Goal: Task Accomplishment & Management: Use online tool/utility

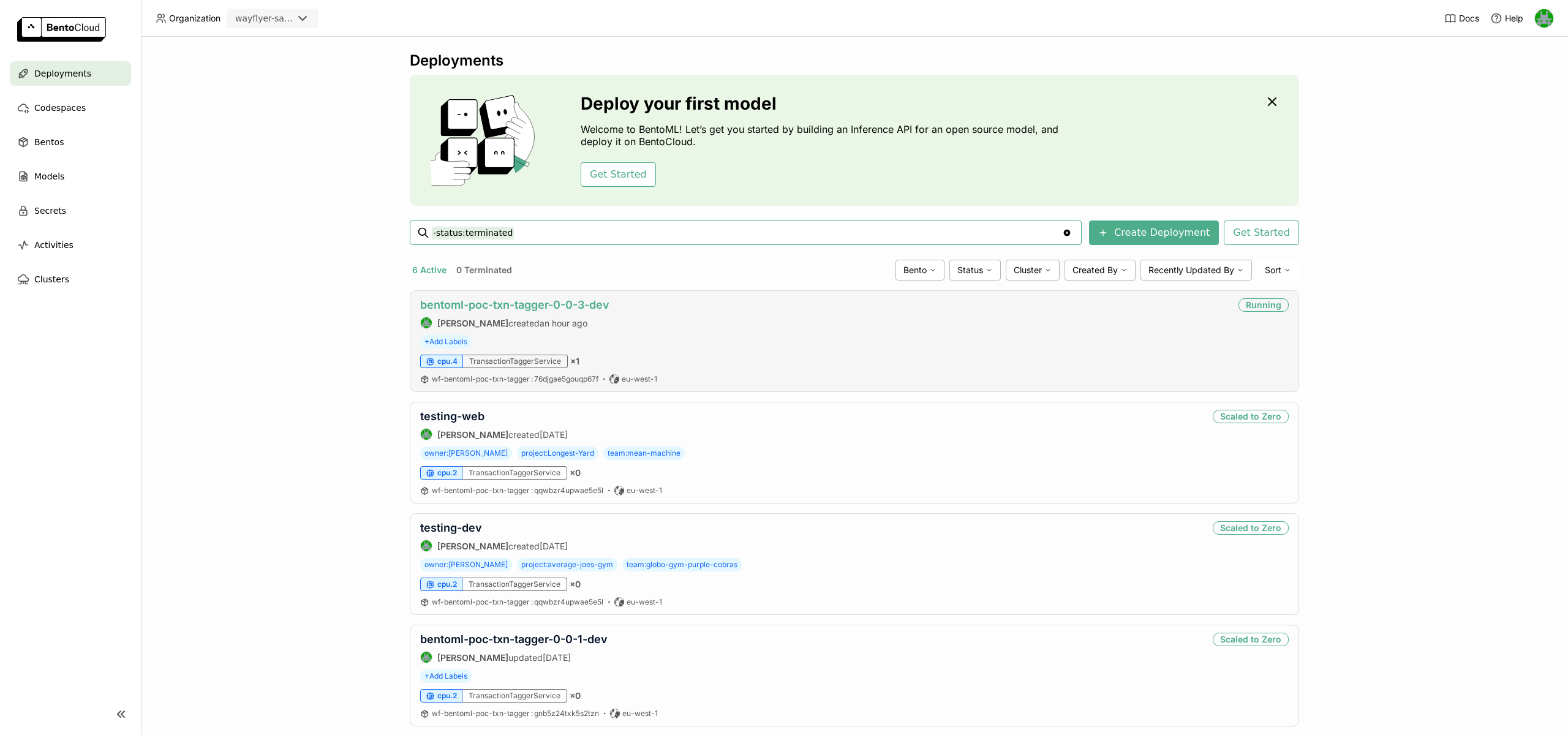
click at [496, 305] on link "bentoml-poc-txn-tagger-0-0-3-dev" at bounding box center [515, 304] width 189 height 13
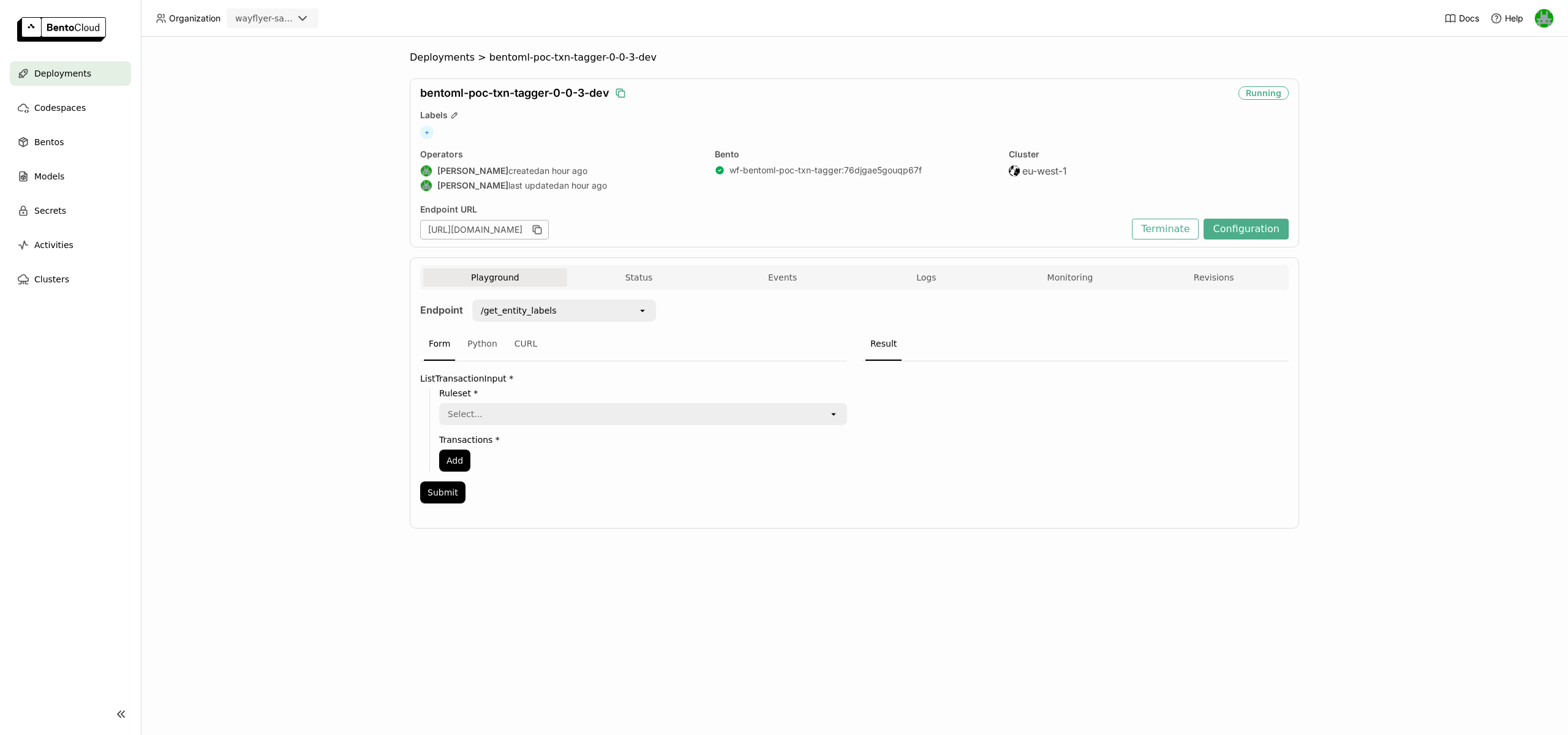
click at [624, 92] on icon "button" at bounding box center [620, 93] width 12 height 12
click at [543, 228] on icon "button" at bounding box center [537, 230] width 12 height 12
click at [543, 229] on icon "button" at bounding box center [537, 230] width 12 height 12
click at [796, 277] on button "Events" at bounding box center [782, 277] width 144 height 18
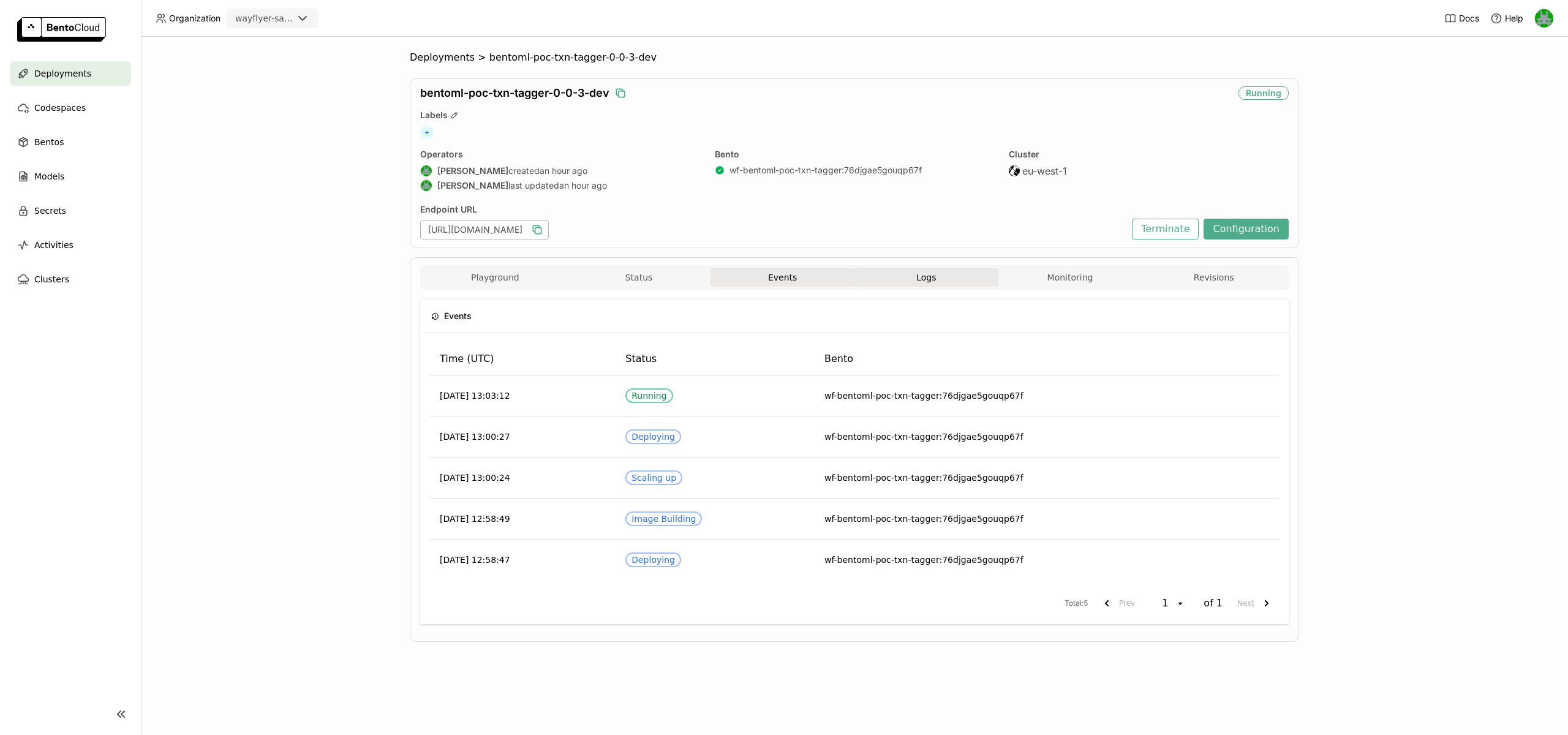
click at [926, 275] on span "Logs" at bounding box center [926, 277] width 20 height 11
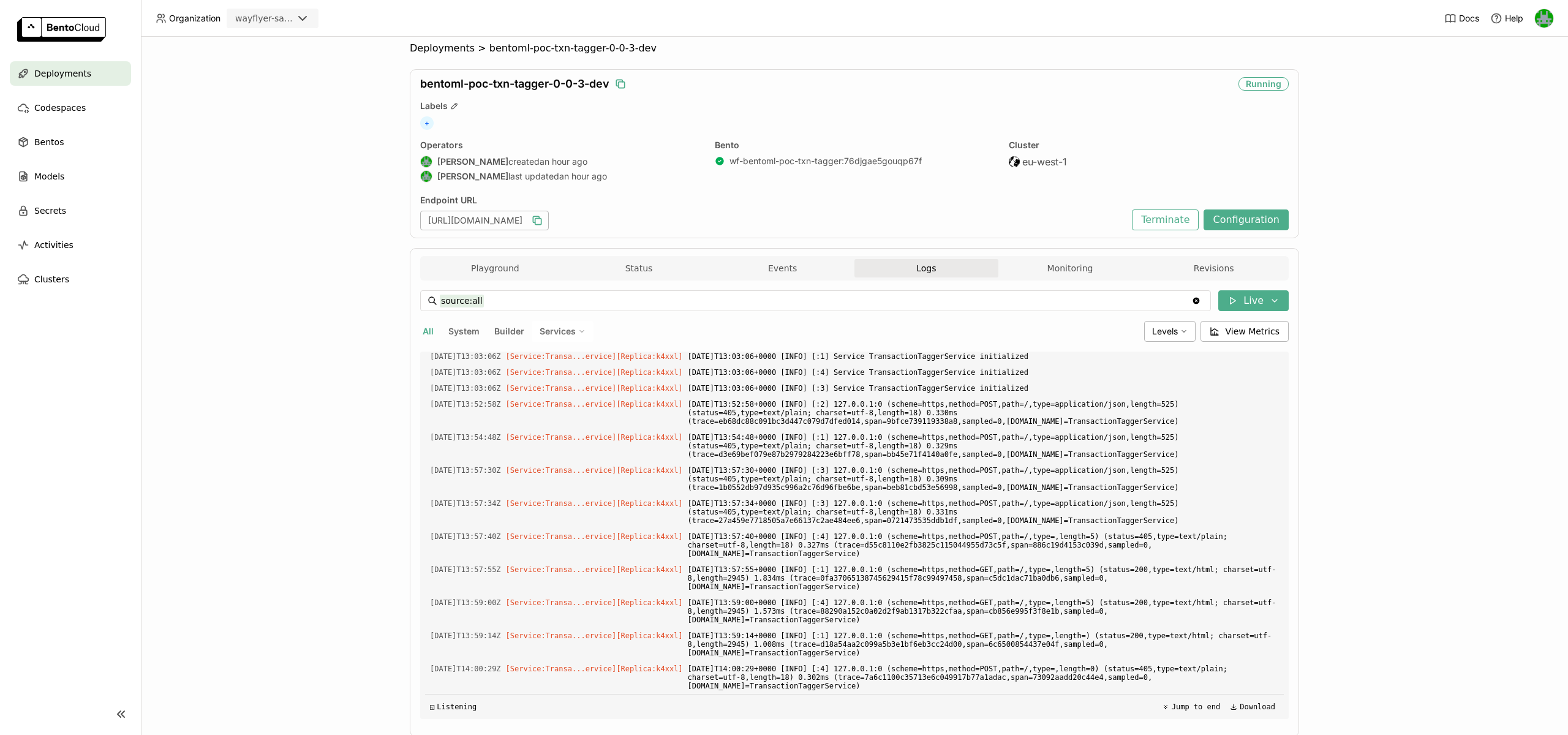
scroll to position [2481, 0]
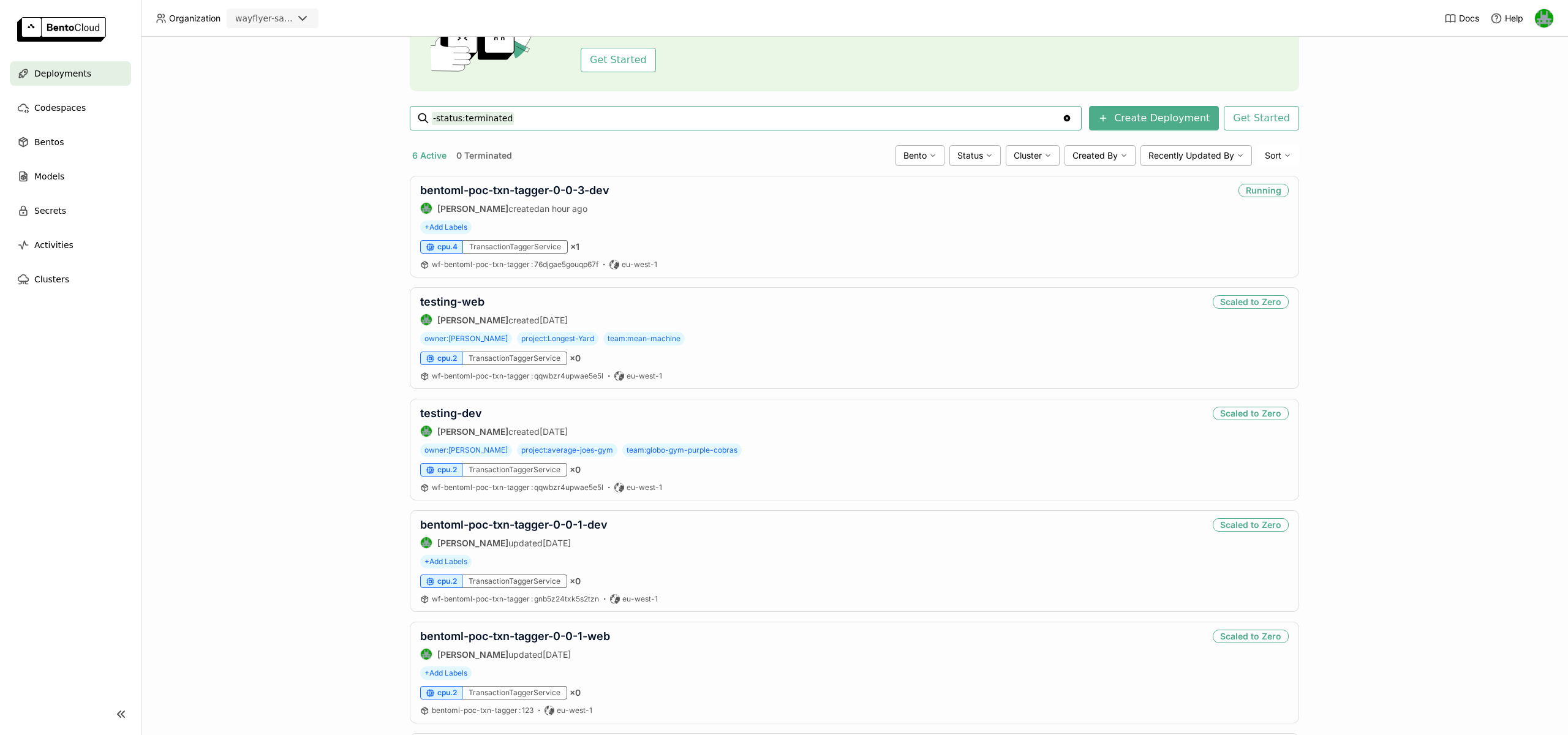
scroll to position [116, 0]
click at [525, 521] on link "bentoml-poc-txn-tagger-0-0-1-dev" at bounding box center [513, 523] width 187 height 13
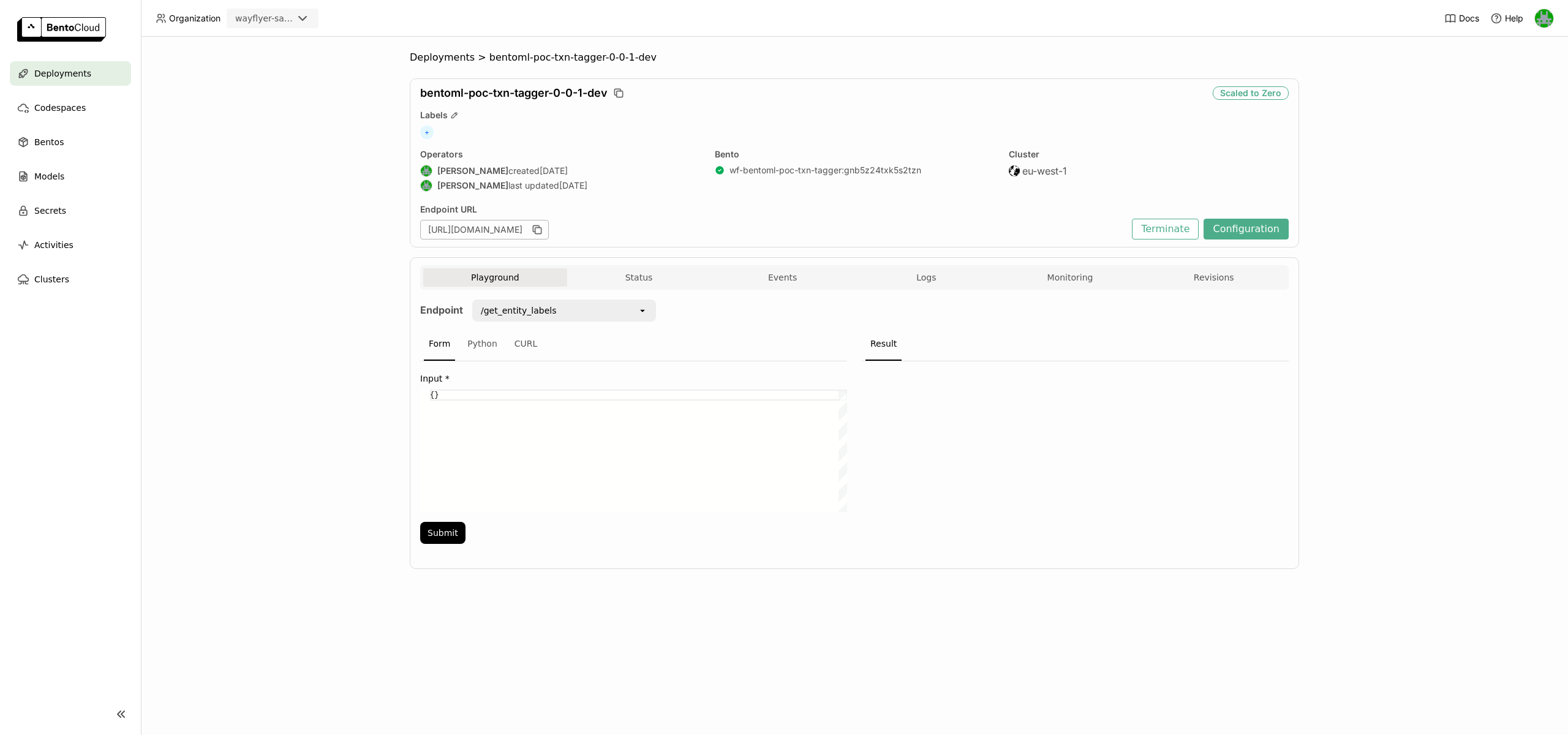
click at [616, 304] on div "/get_entity_labels" at bounding box center [555, 310] width 164 height 20
click at [623, 309] on div "/get_entity_labels" at bounding box center [555, 310] width 164 height 20
click at [539, 227] on icon "button" at bounding box center [536, 228] width 6 height 6
click at [288, 19] on div "wayflyer-sandbox" at bounding box center [264, 18] width 57 height 12
click at [289, 76] on div "wayflyer-prod" at bounding box center [272, 78] width 72 height 12
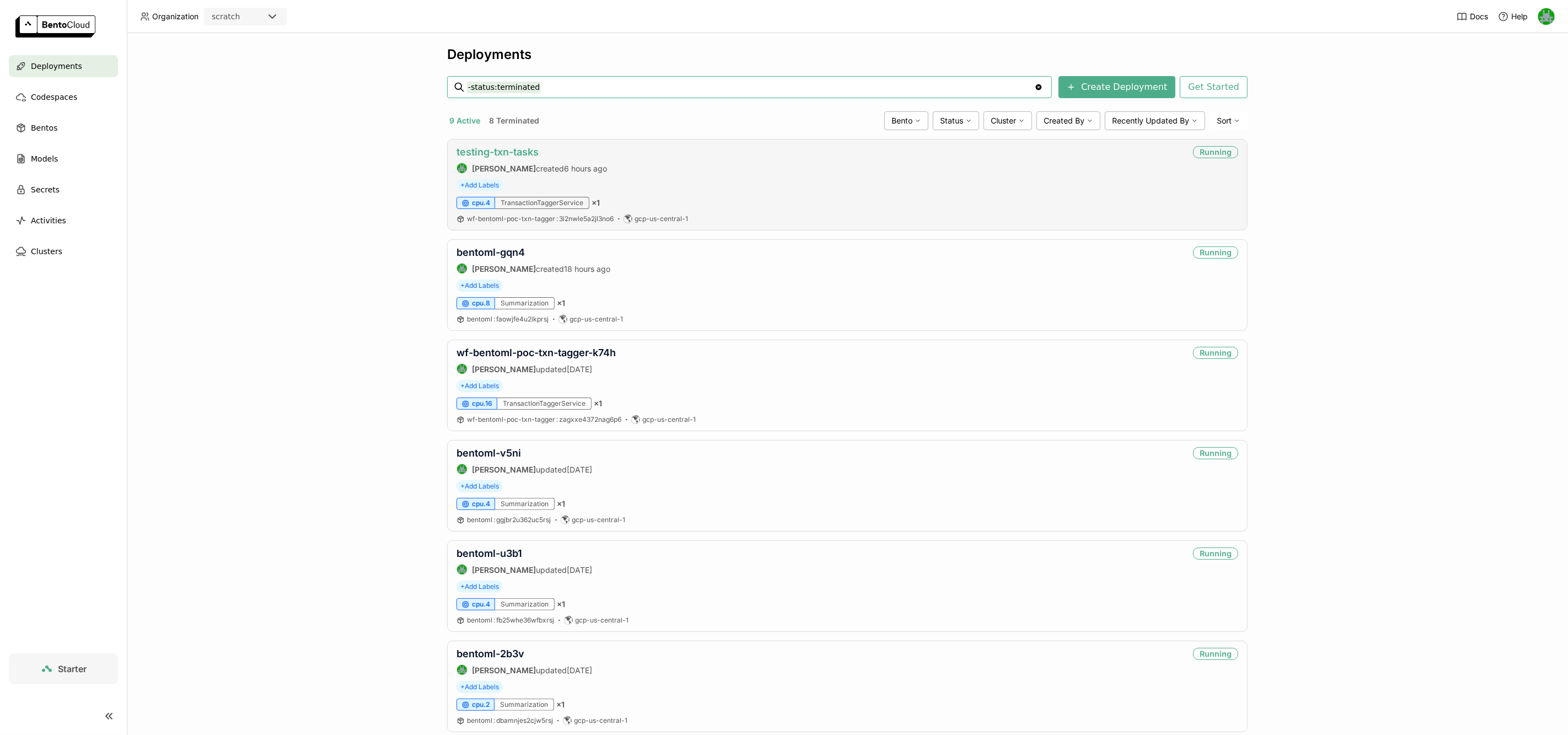
click at [492, 153] on link "testing-txn-tasks" at bounding box center [497, 152] width 82 height 12
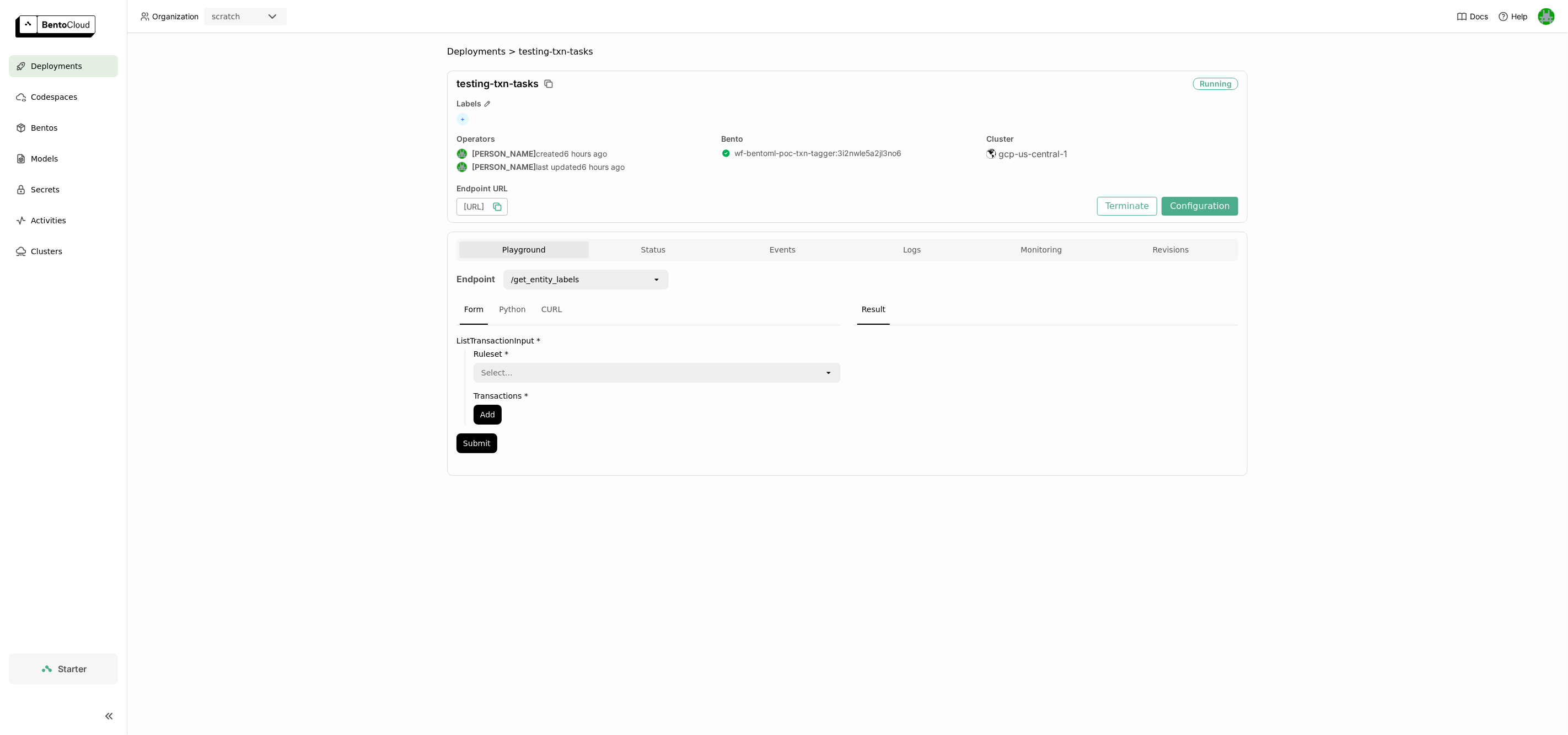
click at [503, 204] on icon "button" at bounding box center [497, 207] width 11 height 11
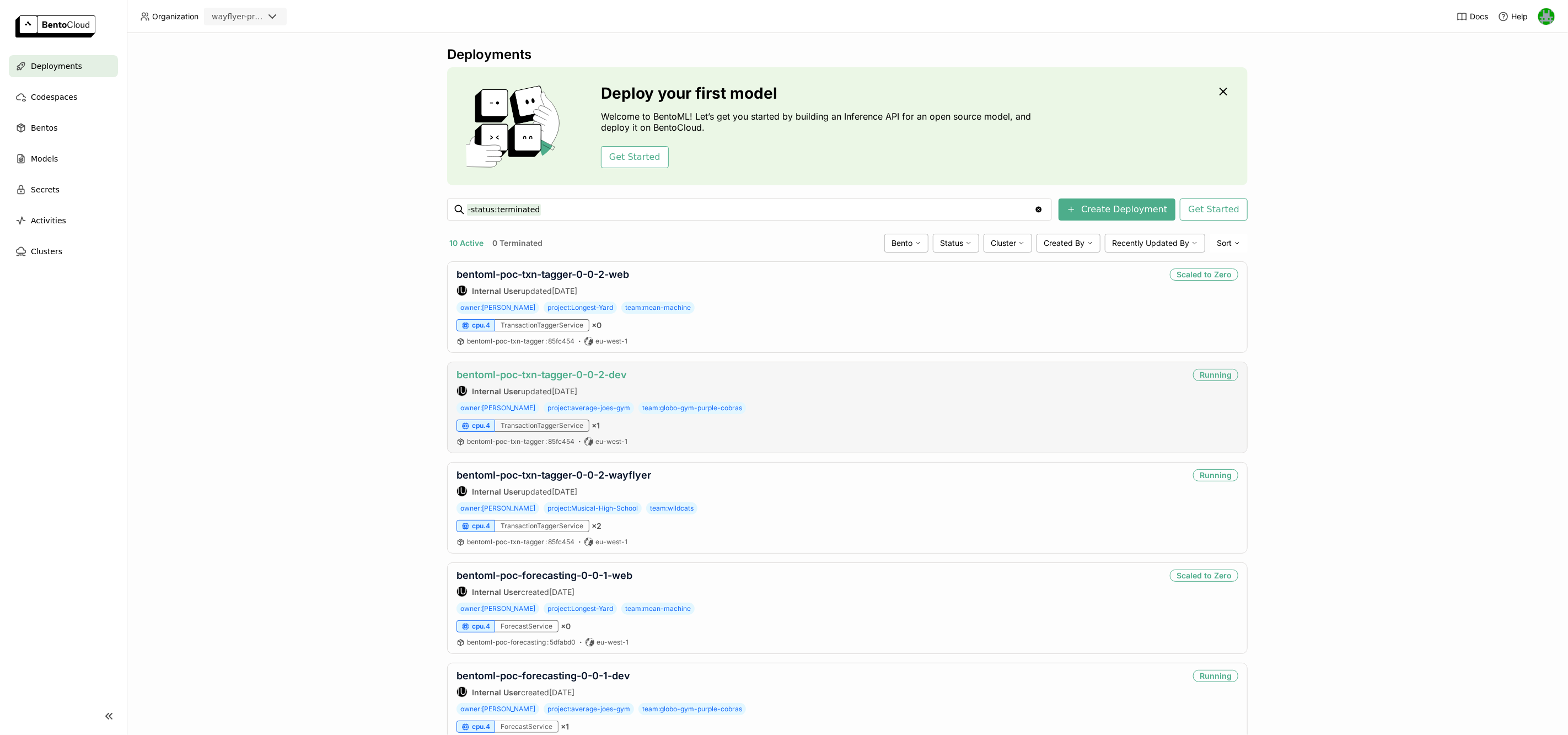
click at [555, 374] on link "bentoml-poc-txn-tagger-0-0-2-dev" at bounding box center [542, 375] width 170 height 12
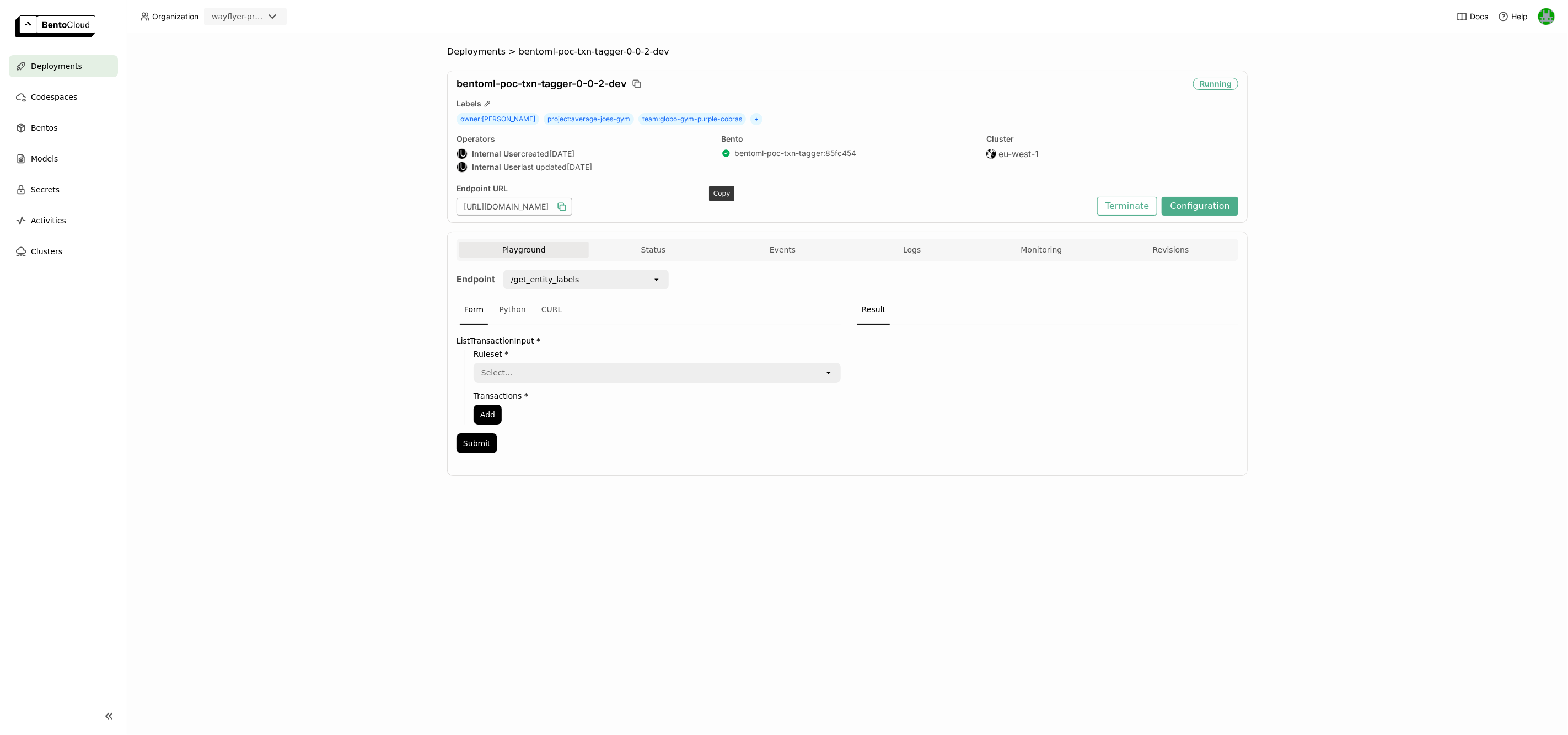
click at [564, 205] on icon "button" at bounding box center [561, 205] width 5 height 5
click at [924, 248] on icon "button" at bounding box center [926, 249] width 8 height 8
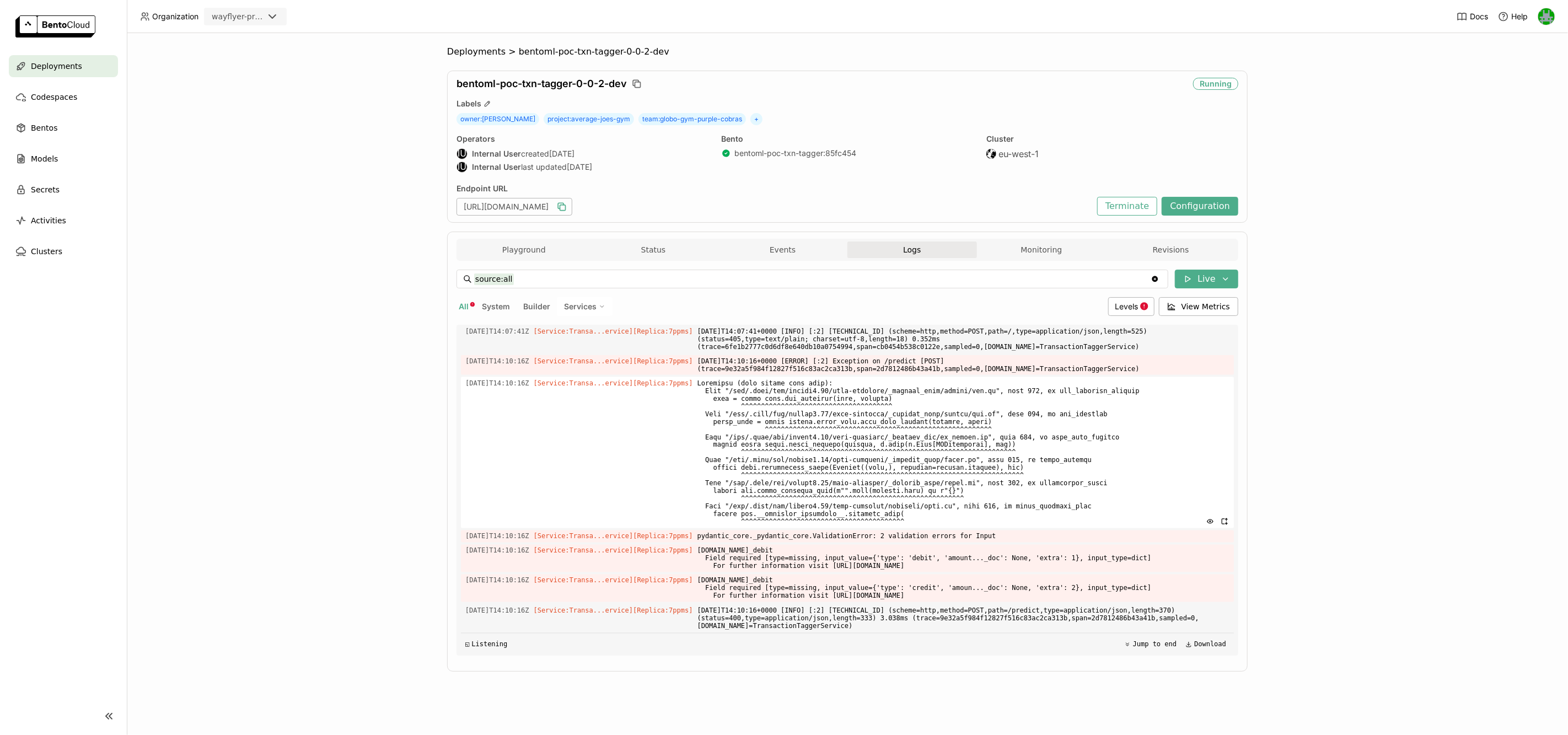
scroll to position [1728, 0]
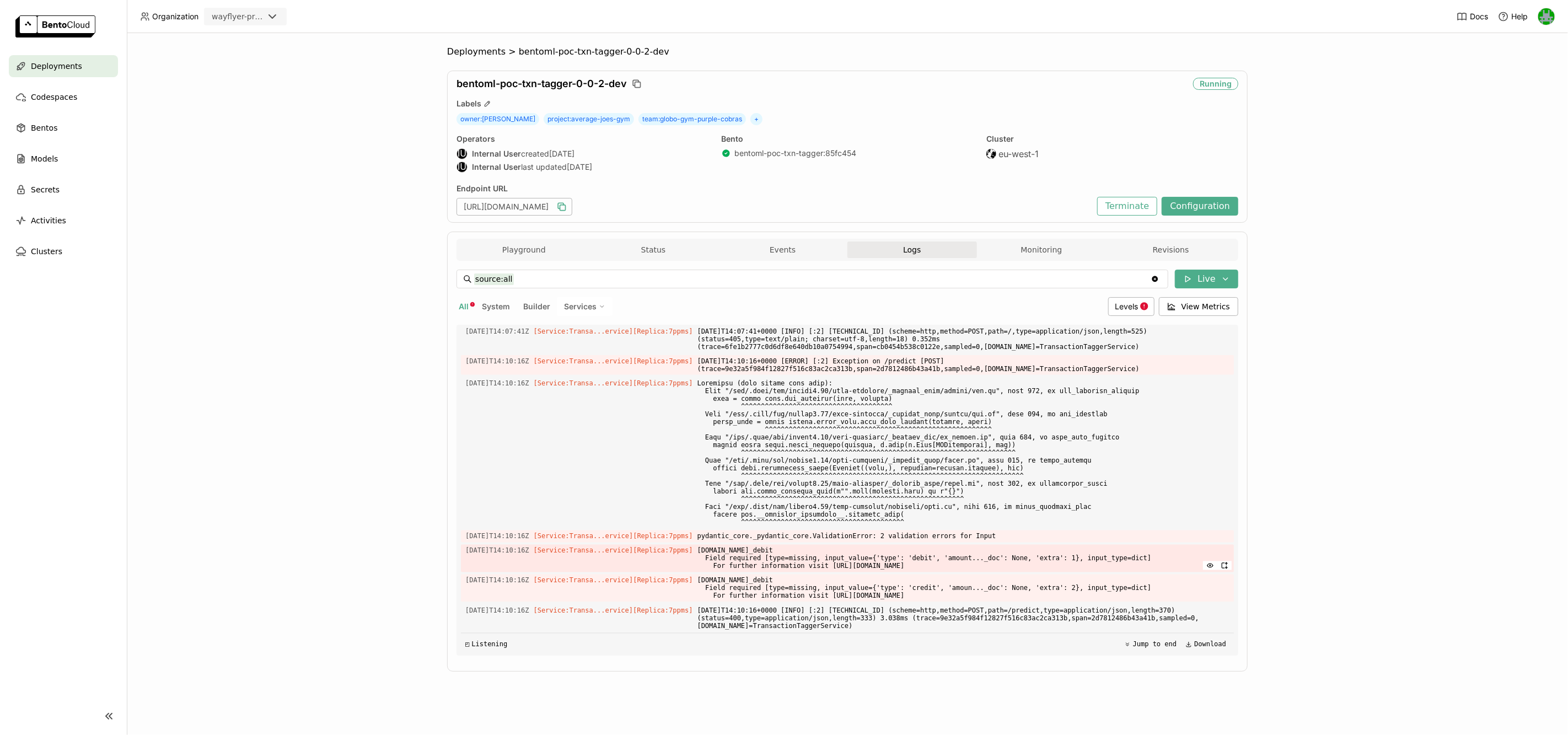
click at [838, 546] on span "[DOMAIN_NAME]_debit Field required [type=missing, input_value={'type': 'debit',…" at bounding box center [964, 558] width 532 height 27
copy span "credit_debit"
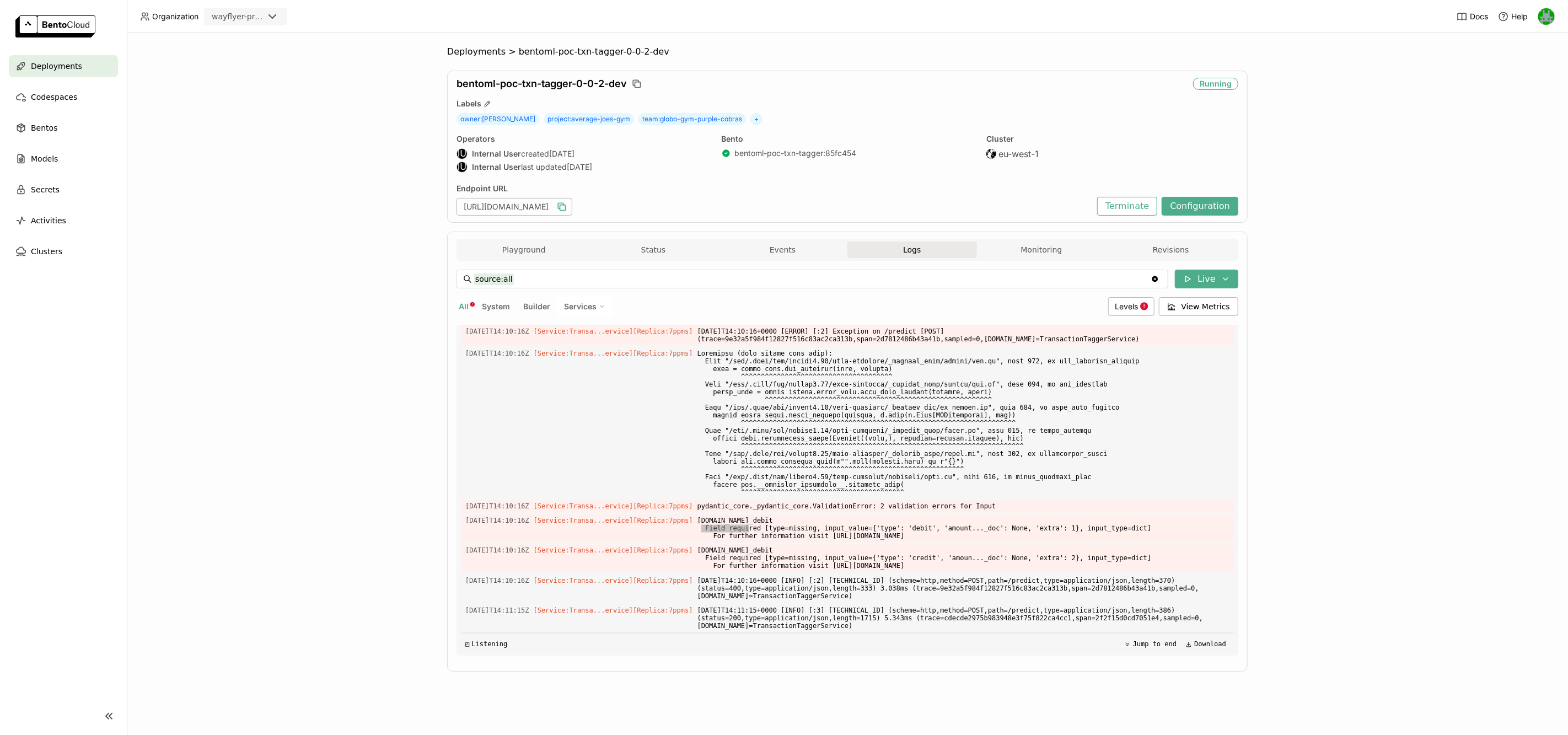
scroll to position [1757, 0]
click at [259, 23] on div "wayflyer-prod" at bounding box center [236, 16] width 61 height 15
click at [255, 38] on div "wayflyer-sandbox" at bounding box center [245, 44] width 65 height 22
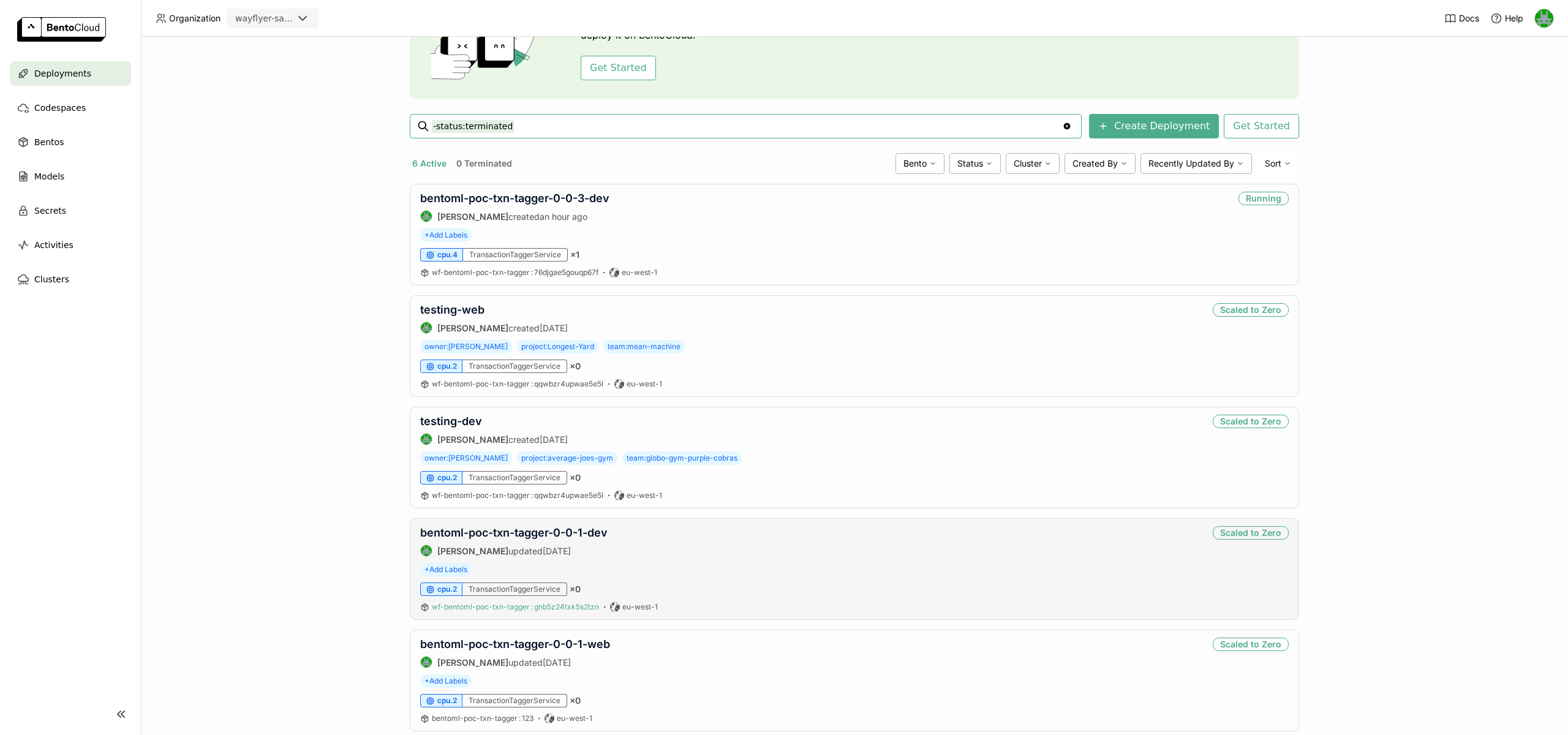
scroll to position [223, 0]
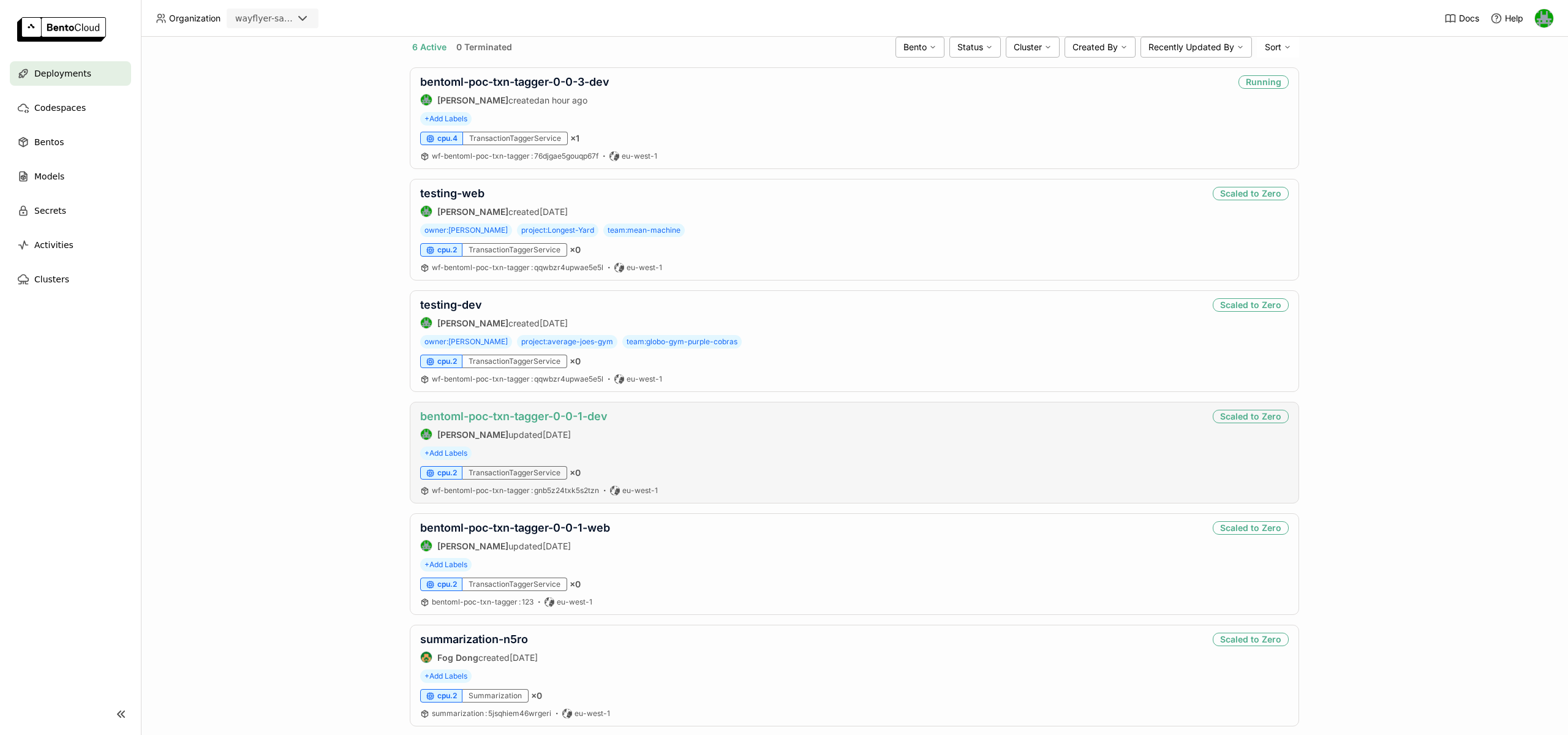
click at [504, 413] on link "bentoml-poc-txn-tagger-0-0-1-dev" at bounding box center [513, 416] width 187 height 13
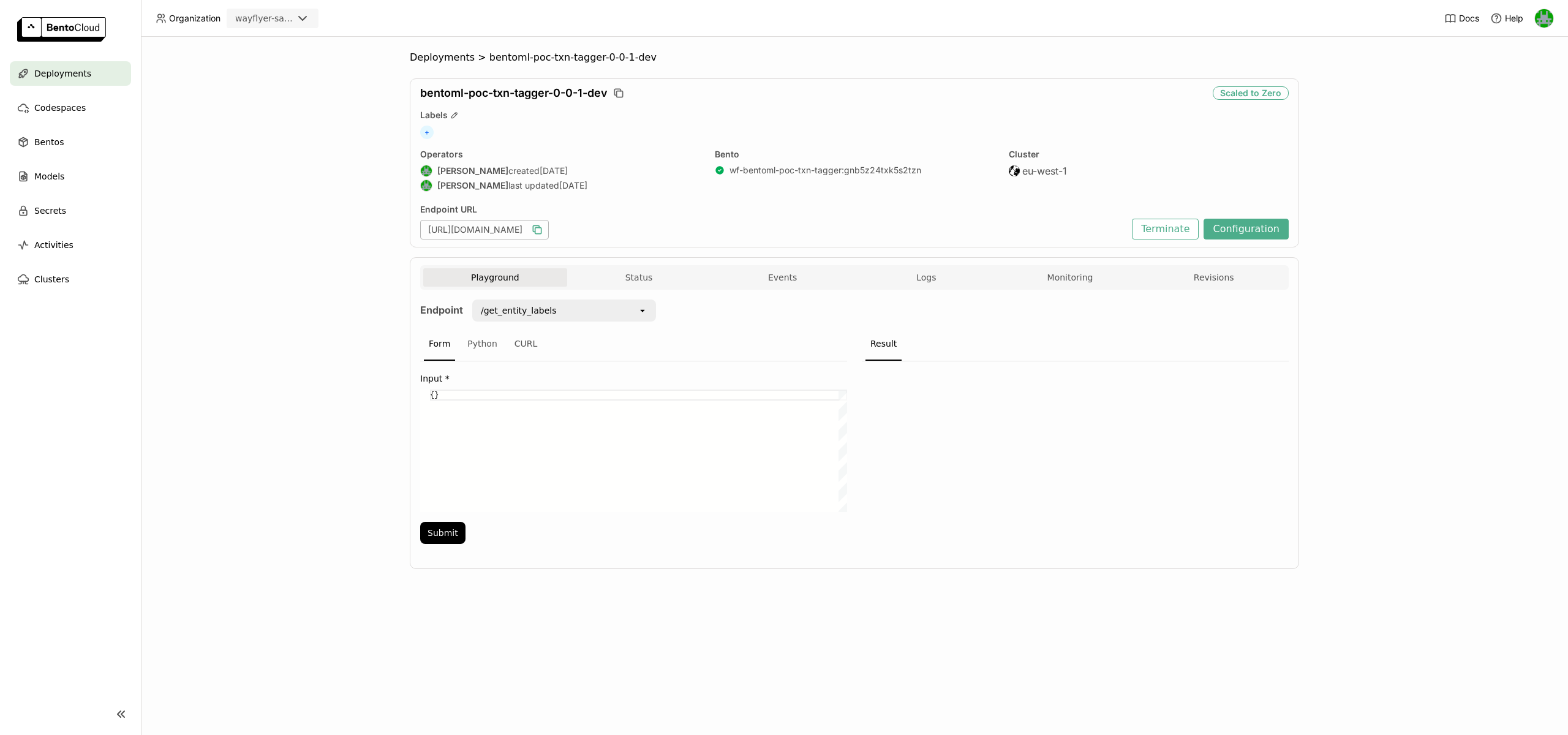
click at [543, 231] on icon "button" at bounding box center [537, 230] width 12 height 12
click at [761, 262] on div "Playground Status Events Logs Monitoring Revisions Endpoint /get_entity_labels …" at bounding box center [854, 412] width 889 height 312
click at [763, 275] on button "Events" at bounding box center [782, 277] width 144 height 18
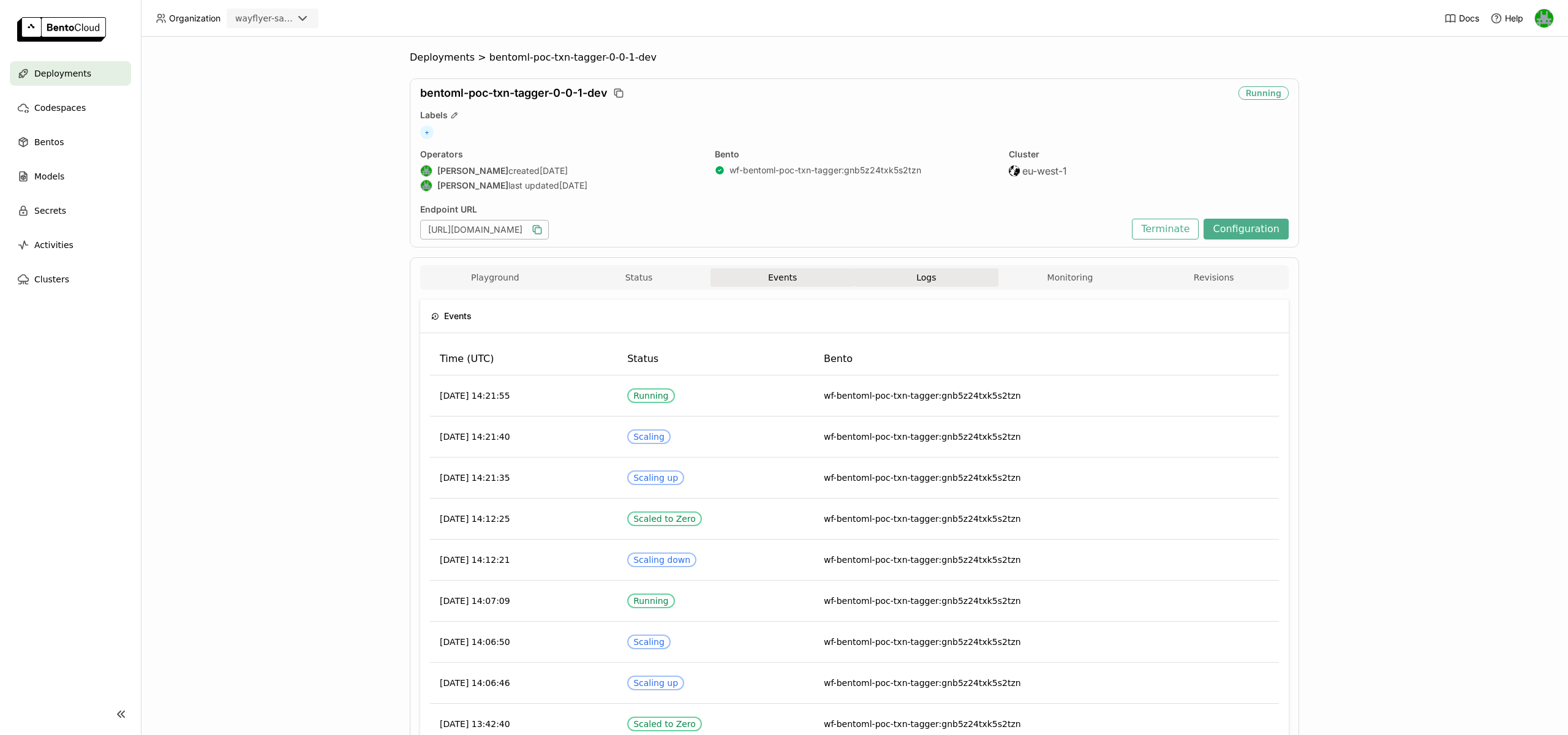
click at [917, 272] on span "Logs" at bounding box center [926, 277] width 20 height 11
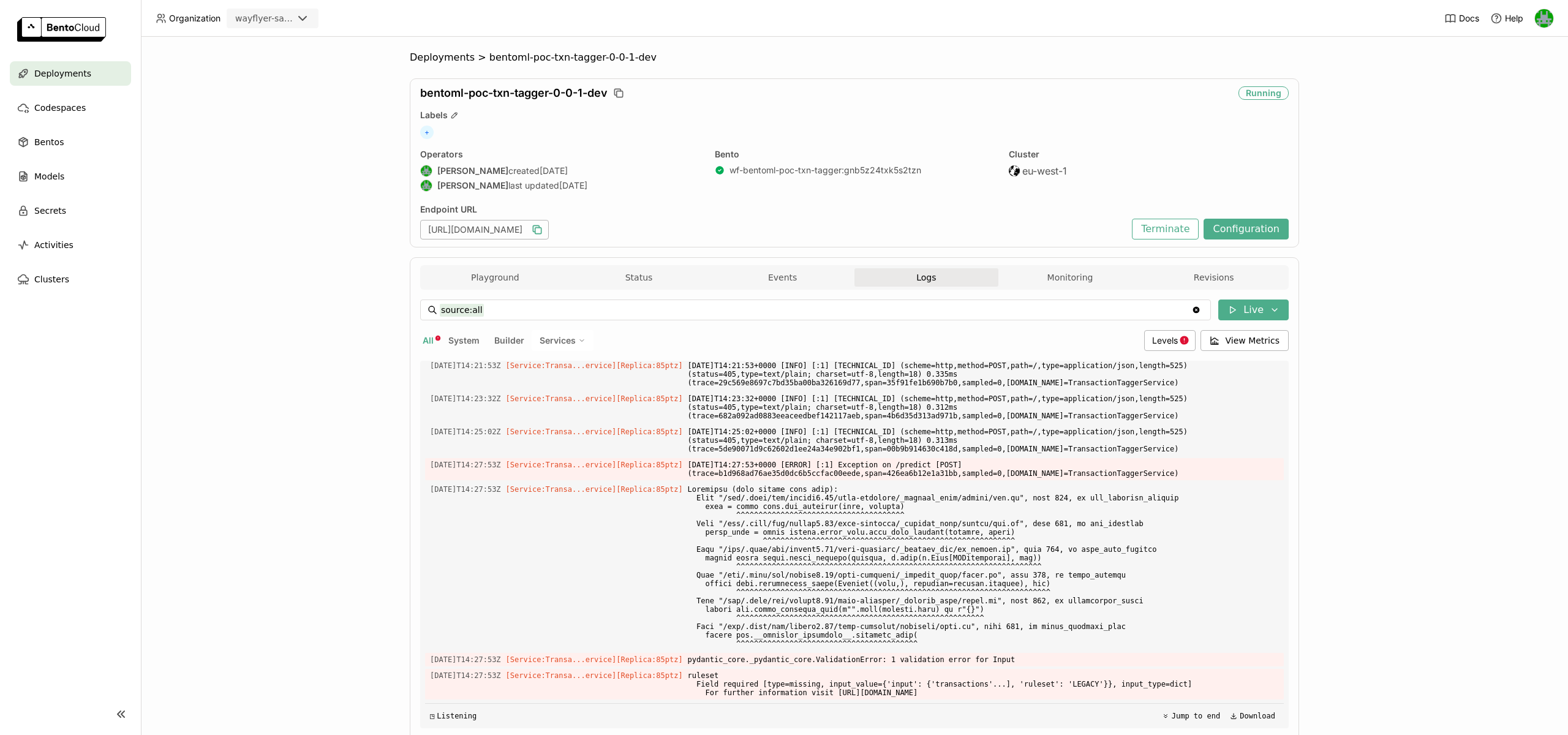
scroll to position [851, 0]
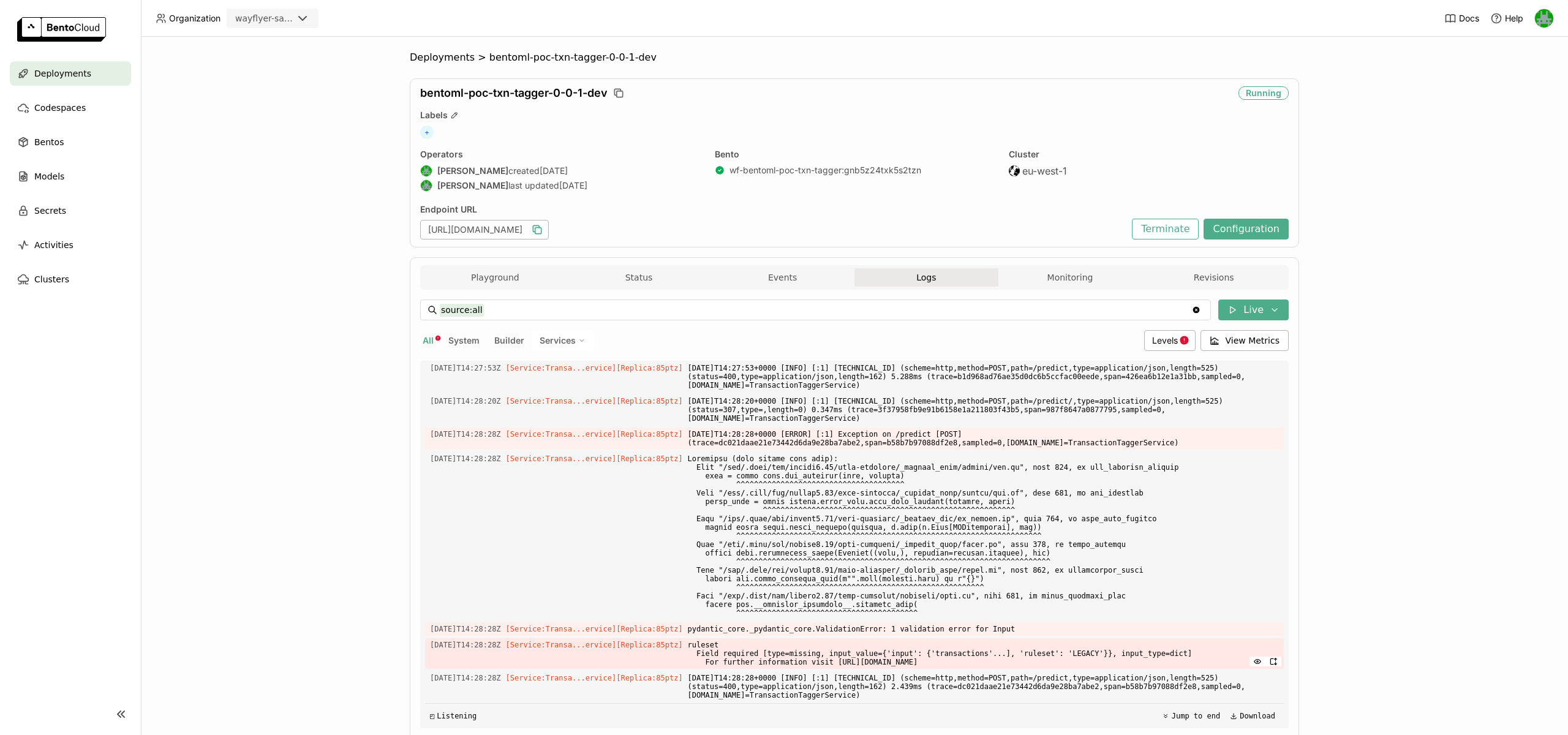
click at [727, 640] on span "ruleset Field required [type=missing, input_value={'input': {'transactions'...]…" at bounding box center [983, 653] width 591 height 30
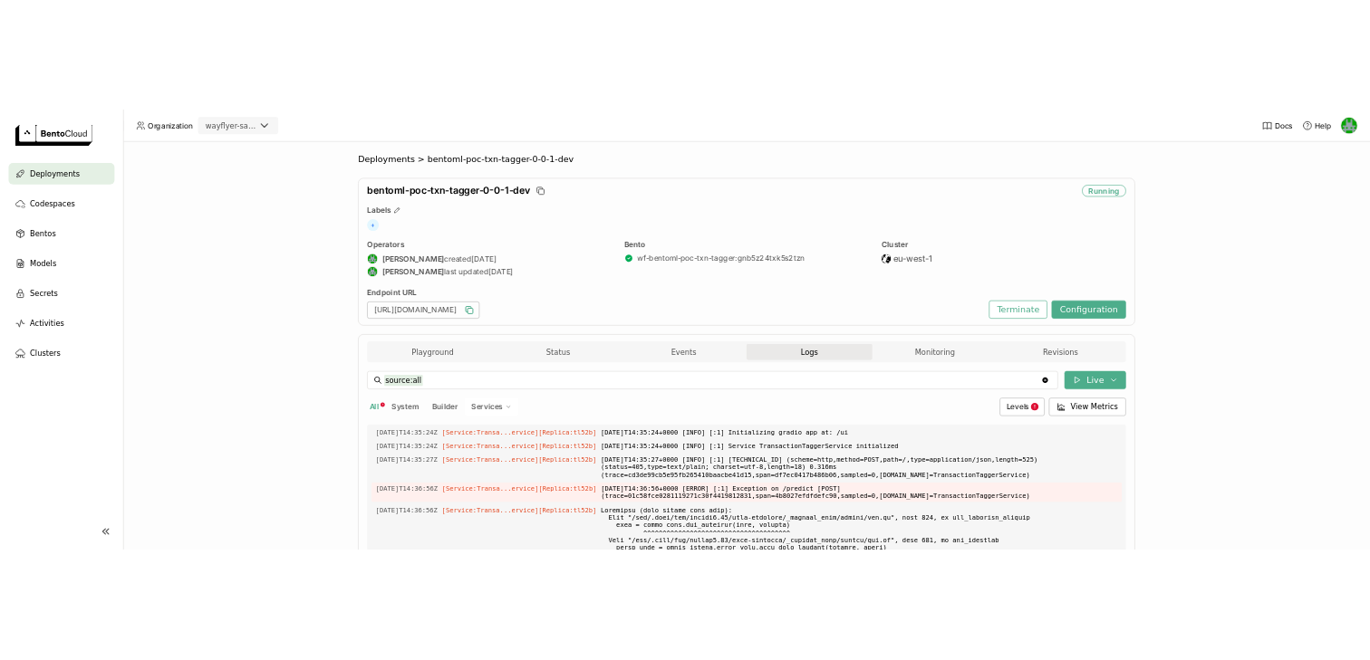
scroll to position [2856, 0]
